Goal: Register for event/course

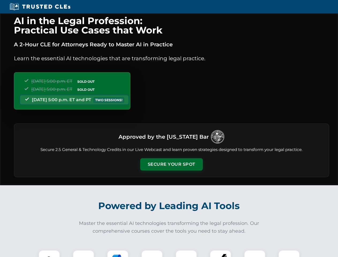
click at [171, 164] on button "Secure Your Spot" at bounding box center [171, 164] width 63 height 12
click at [49, 254] on img at bounding box center [50, 261] width 16 height 16
click at [84, 254] on div at bounding box center [83, 260] width 21 height 21
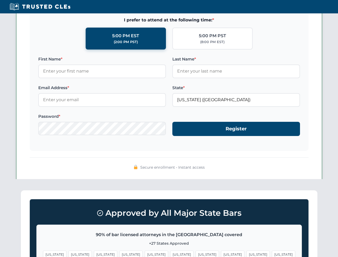
click at [247, 254] on span "[US_STATE]" at bounding box center [258, 255] width 23 height 8
